Goal: Find specific page/section: Find specific page/section

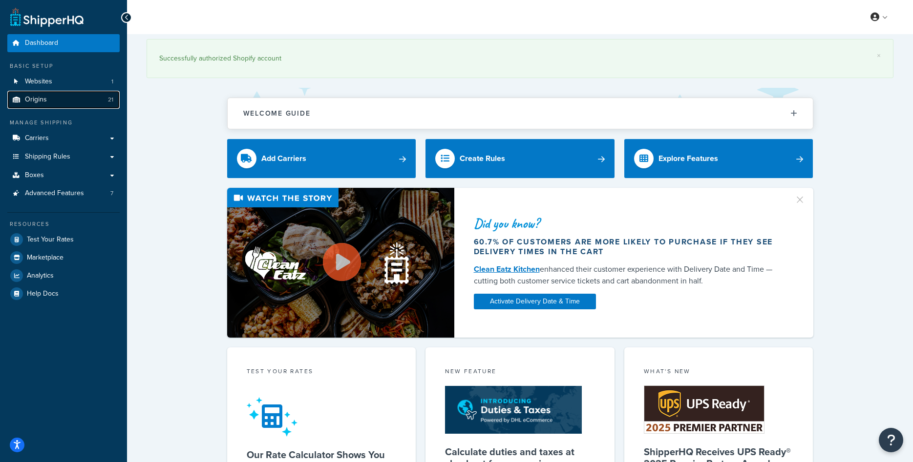
click at [65, 101] on link "Origins 21" at bounding box center [63, 100] width 112 height 18
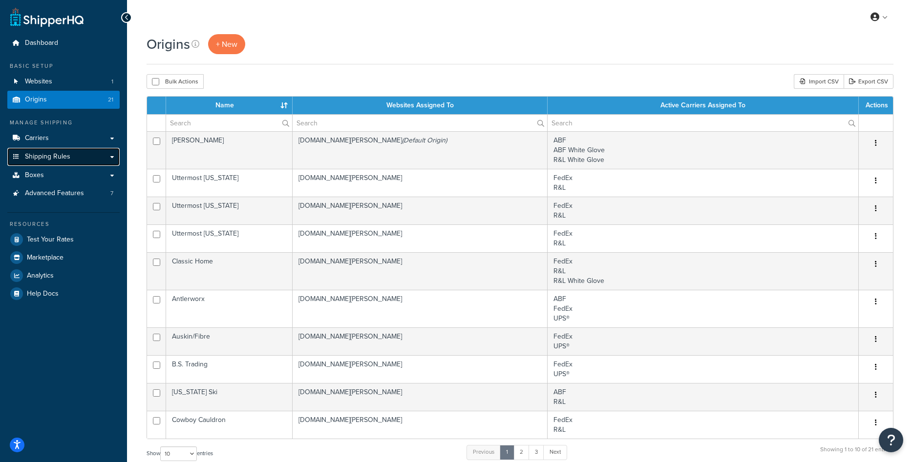
click at [71, 158] on link "Shipping Rules" at bounding box center [63, 157] width 112 height 18
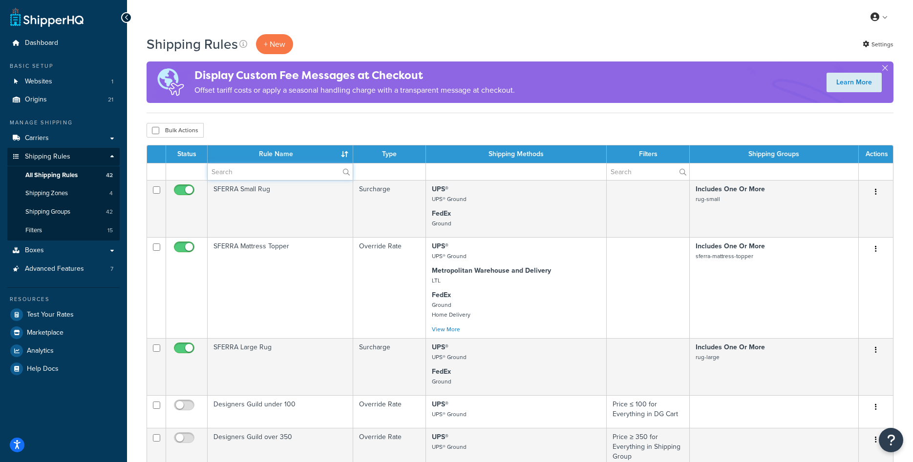
click at [262, 169] on input "text" at bounding box center [280, 172] width 145 height 17
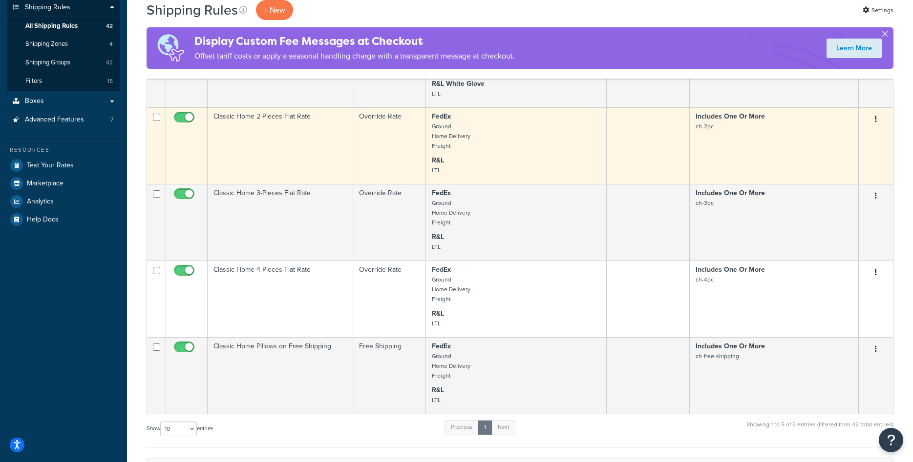
scroll to position [249, 0]
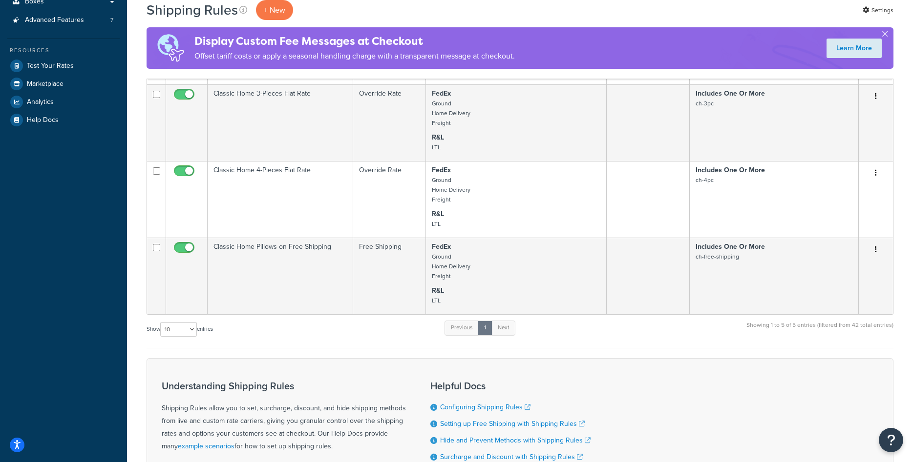
type input "classic"
